Goal: Transaction & Acquisition: Purchase product/service

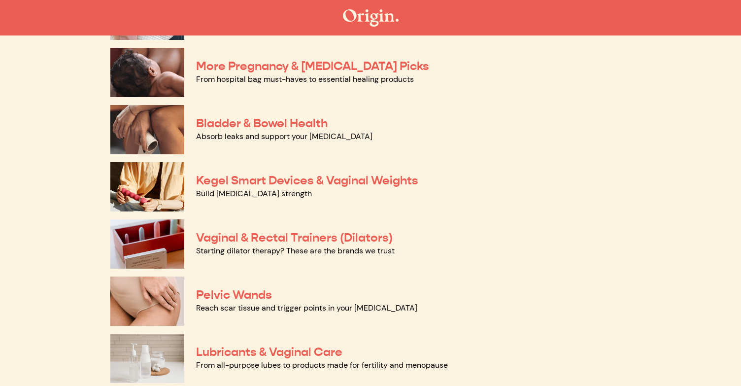
scroll to position [246, 0]
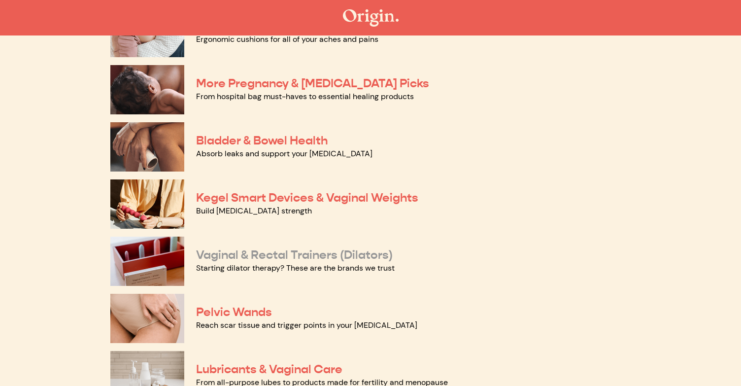
click at [364, 256] on link "Vaginal & Rectal Trainers (Dilators)" at bounding box center [294, 254] width 197 height 15
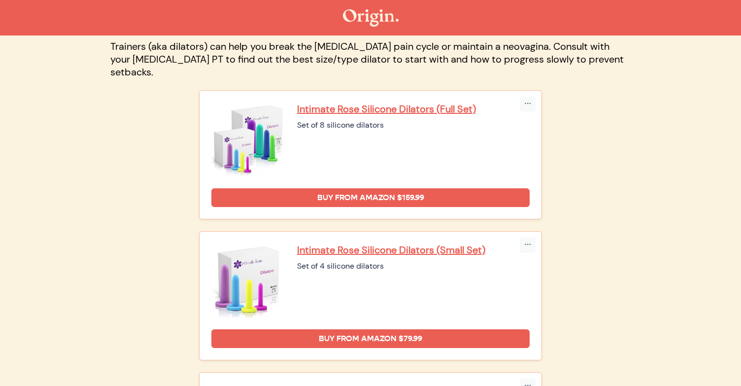
scroll to position [66, 0]
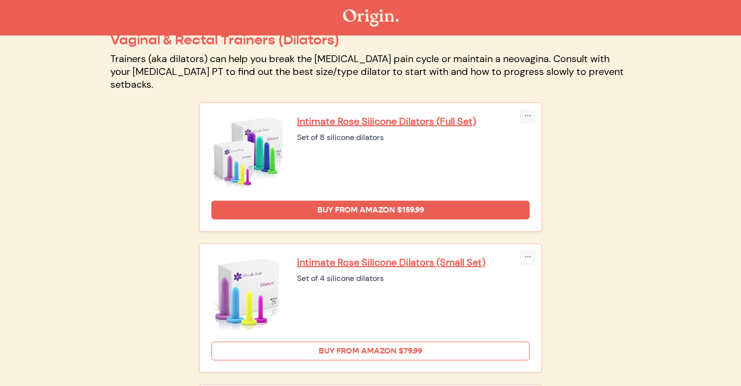
click at [326, 341] on link "Buy from Amazon $79.99" at bounding box center [370, 350] width 318 height 19
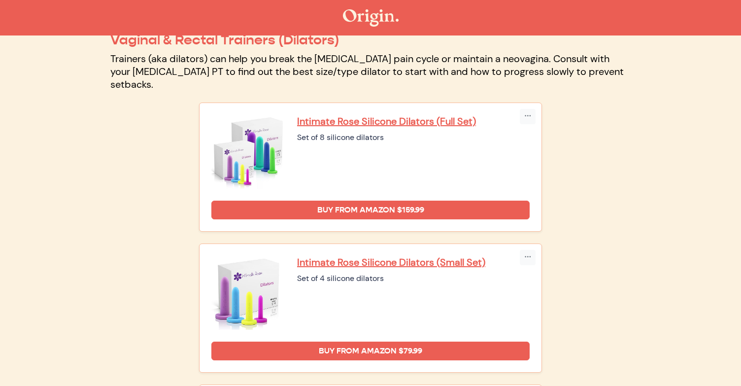
scroll to position [47, 0]
